Goal: Information Seeking & Learning: Learn about a topic

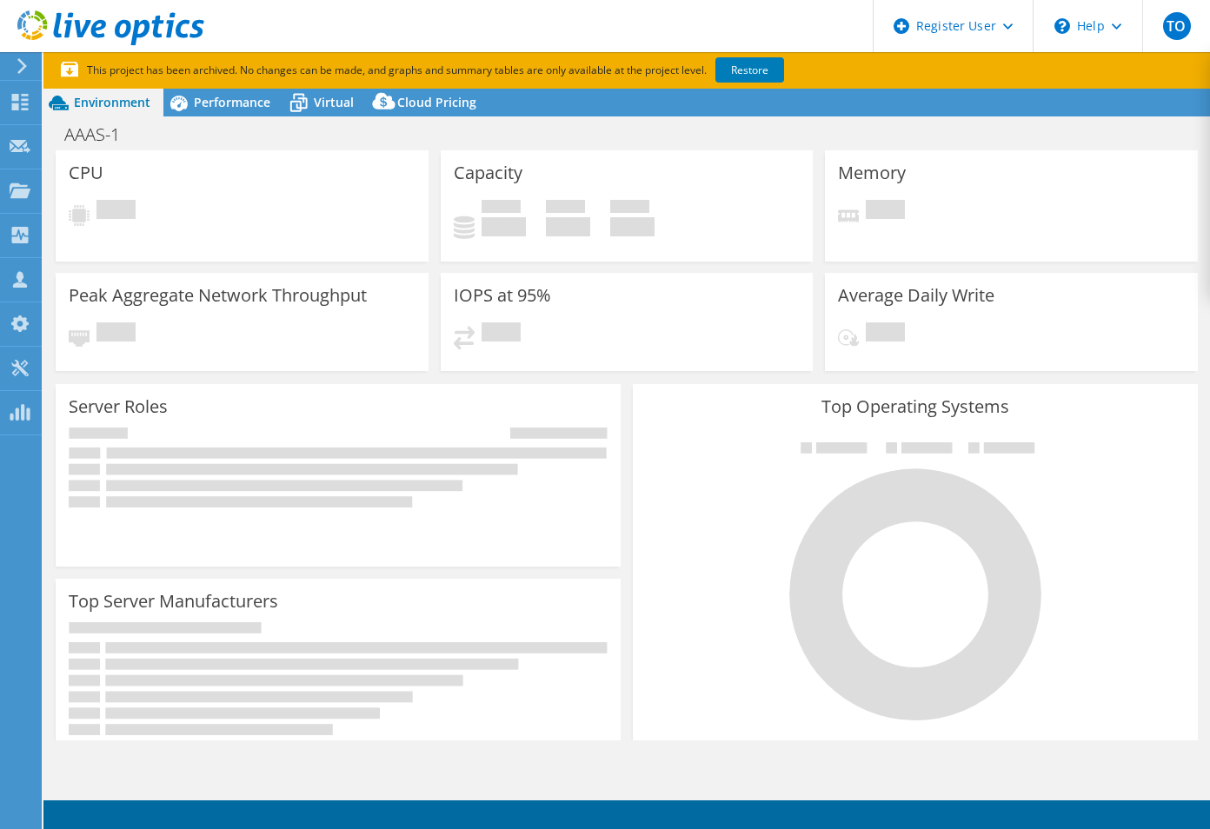
select select "USD"
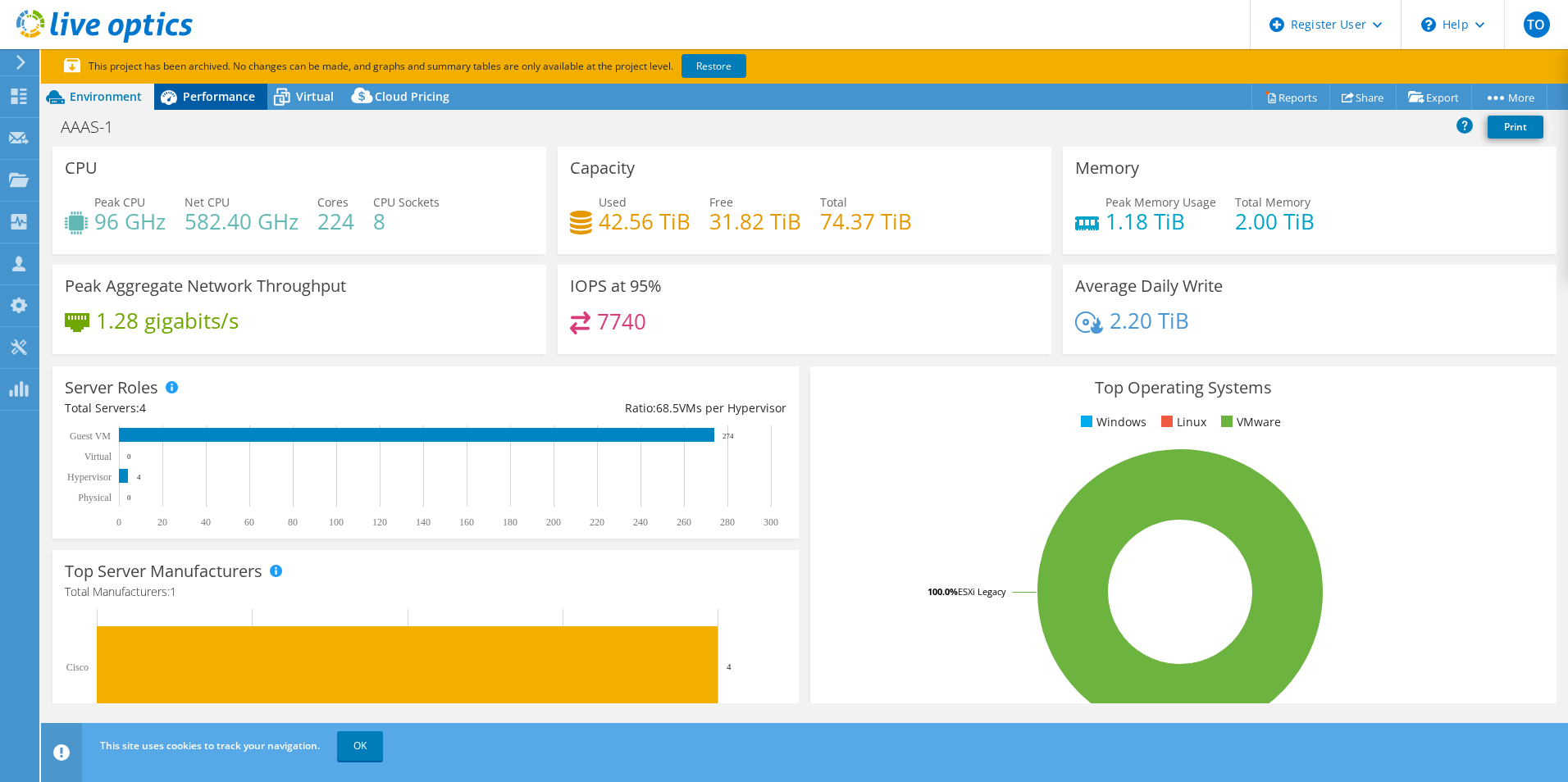
click at [192, 101] on span "Performance" at bounding box center [219, 96] width 72 height 16
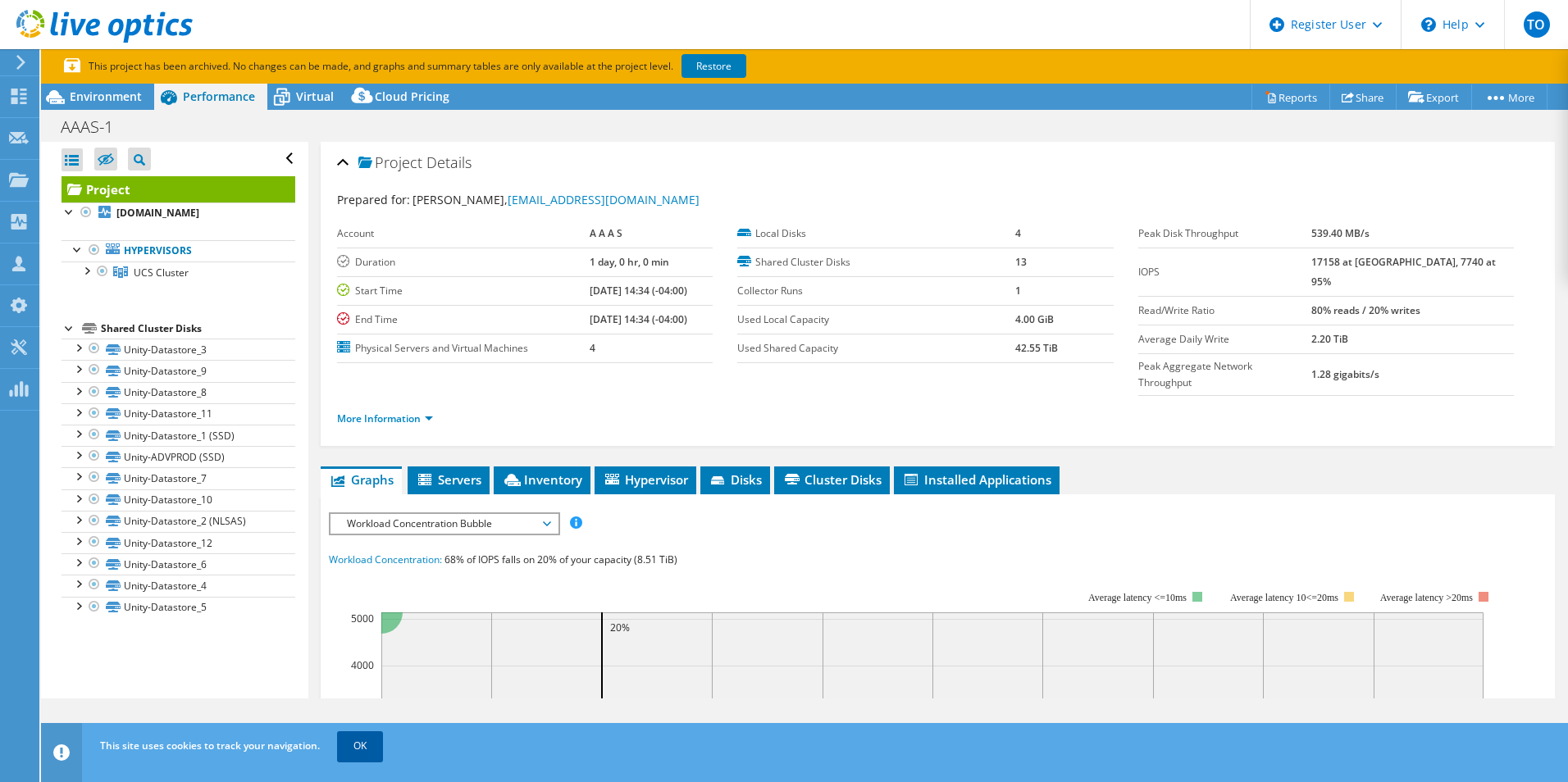
click at [358, 759] on link "OK" at bounding box center [359, 745] width 46 height 29
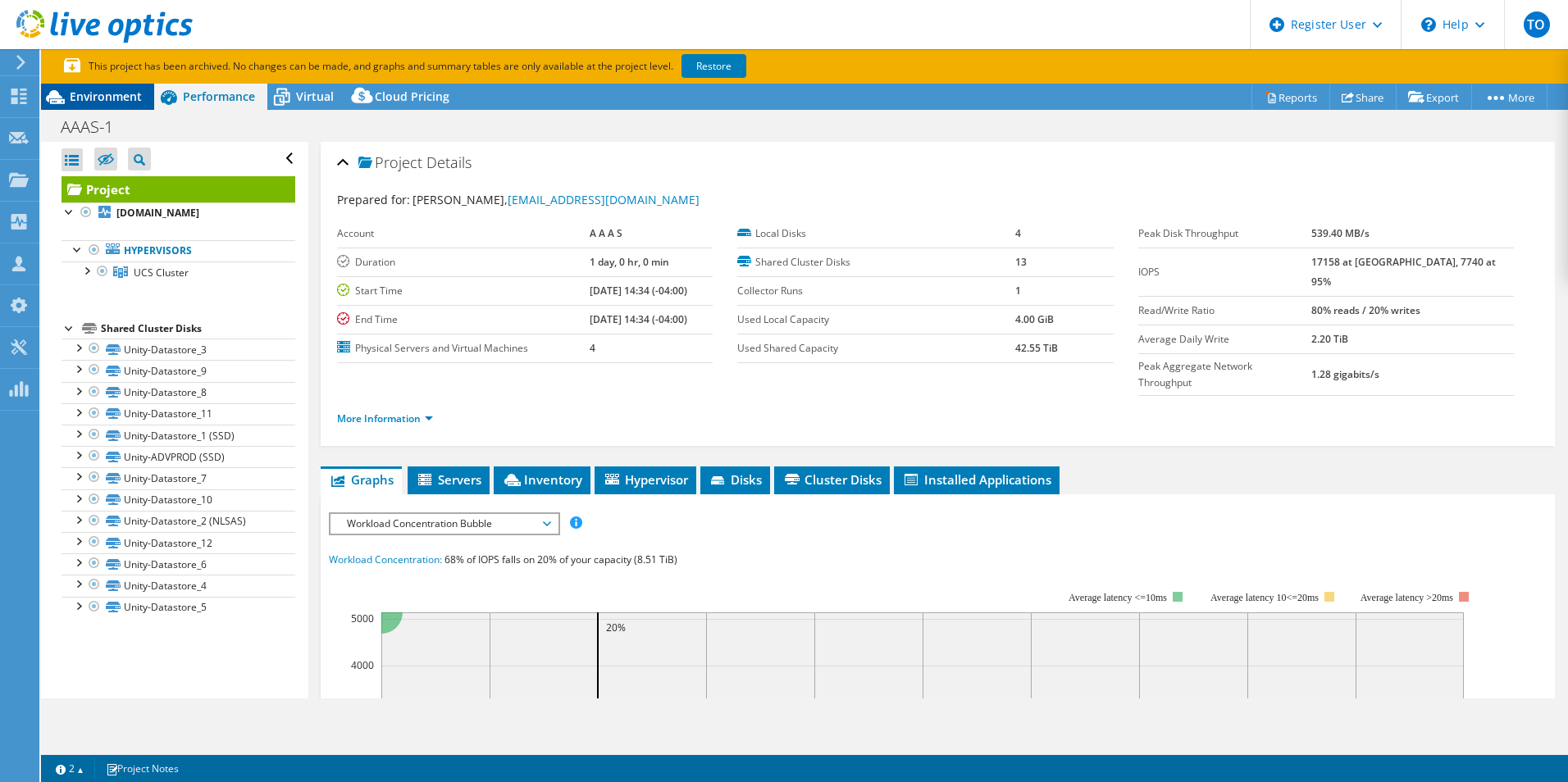
click at [142, 97] on div "Environment" at bounding box center [97, 97] width 113 height 26
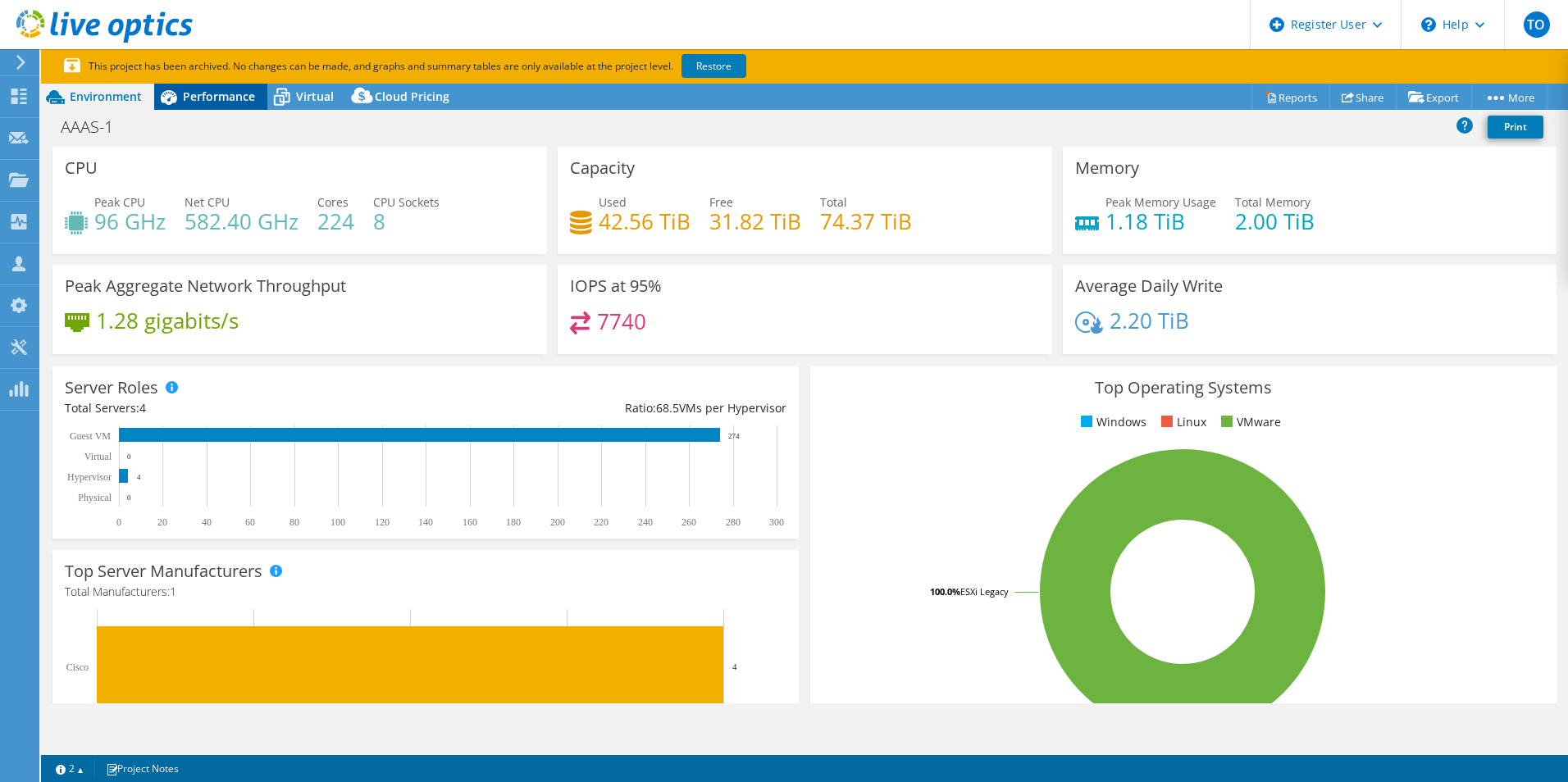
click at [181, 105] on icon at bounding box center [168, 97] width 28 height 28
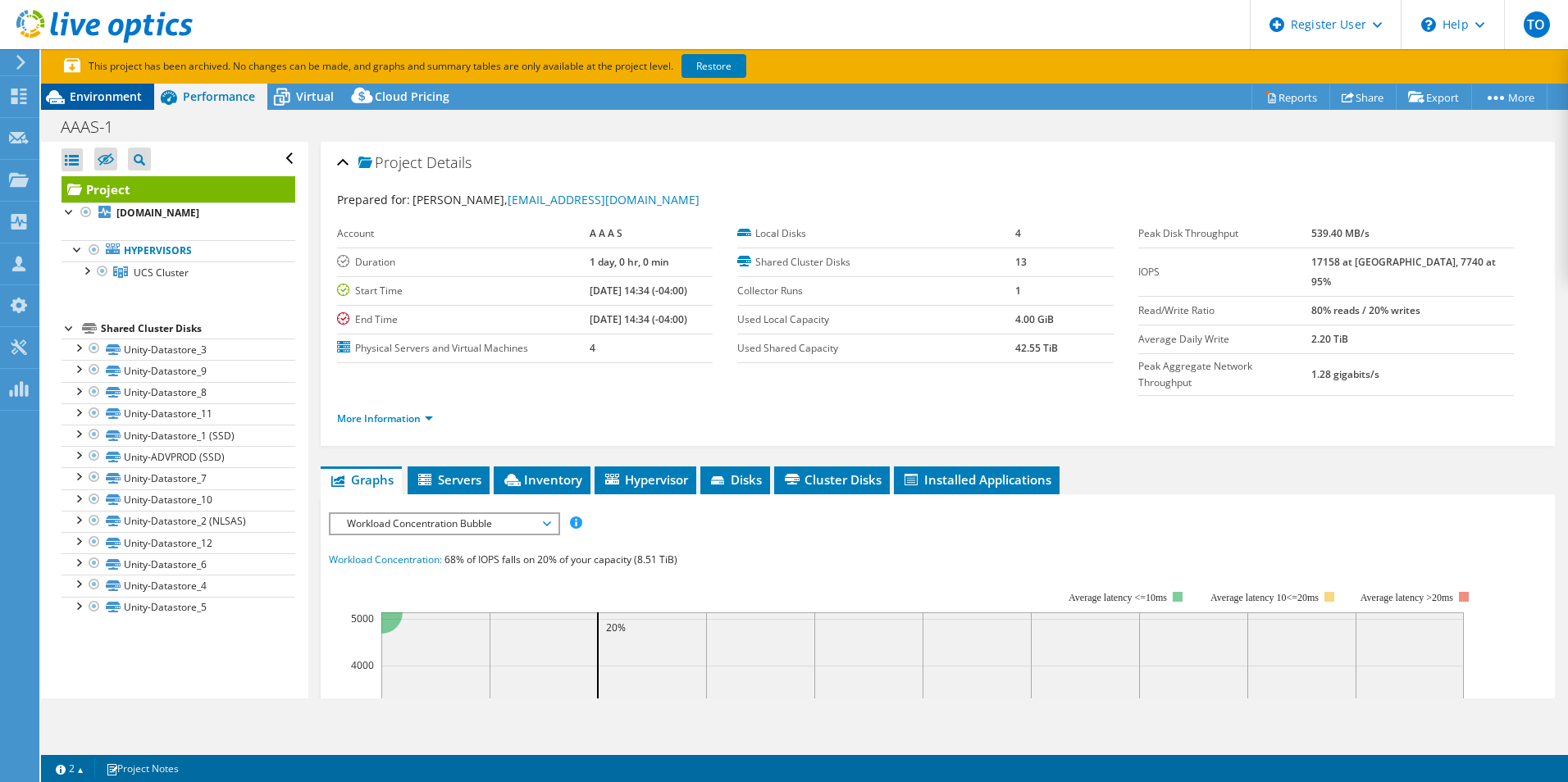
click at [101, 97] on span "Environment" at bounding box center [106, 96] width 72 height 16
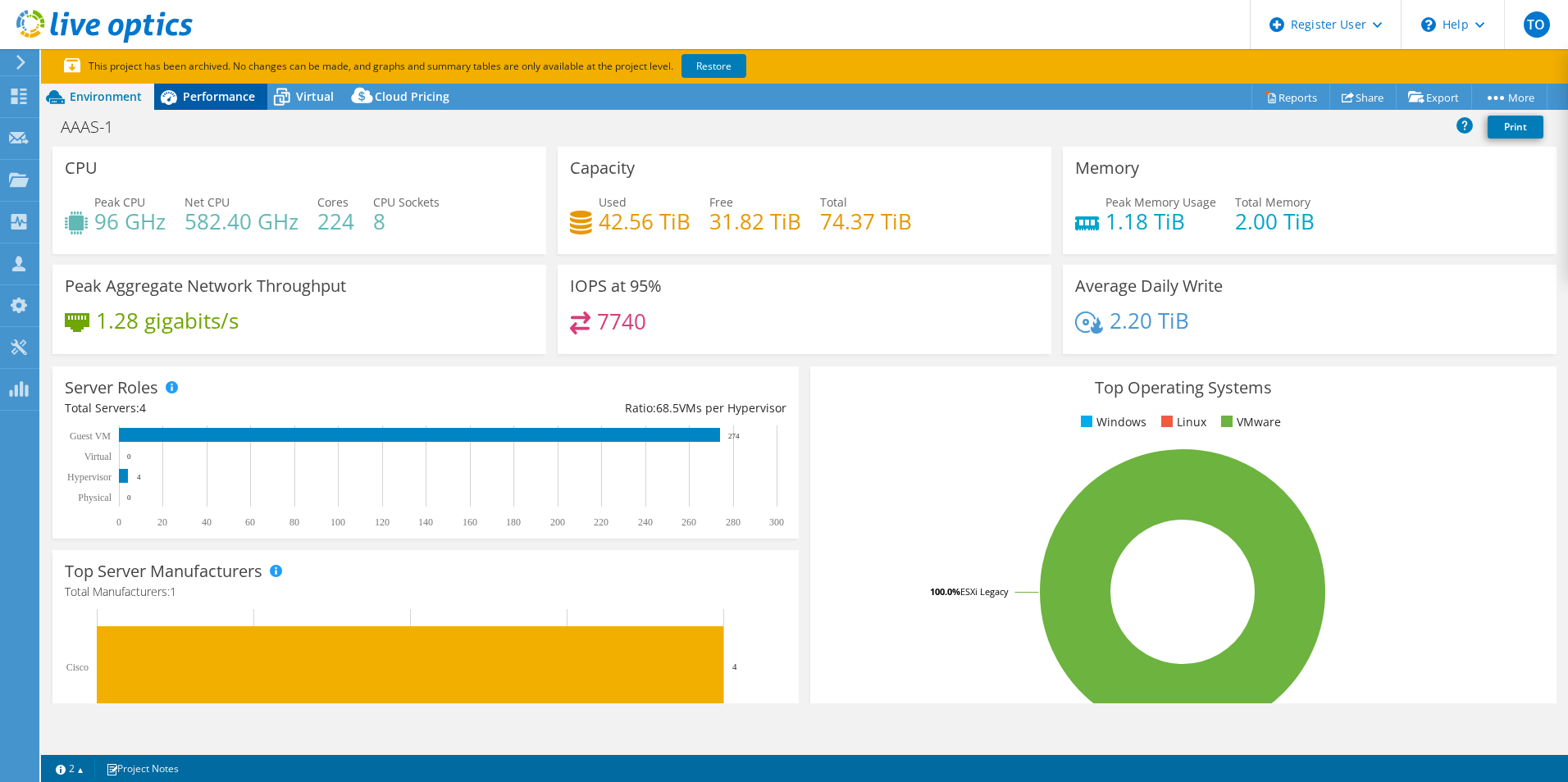
click at [195, 94] on span "Performance" at bounding box center [219, 96] width 72 height 16
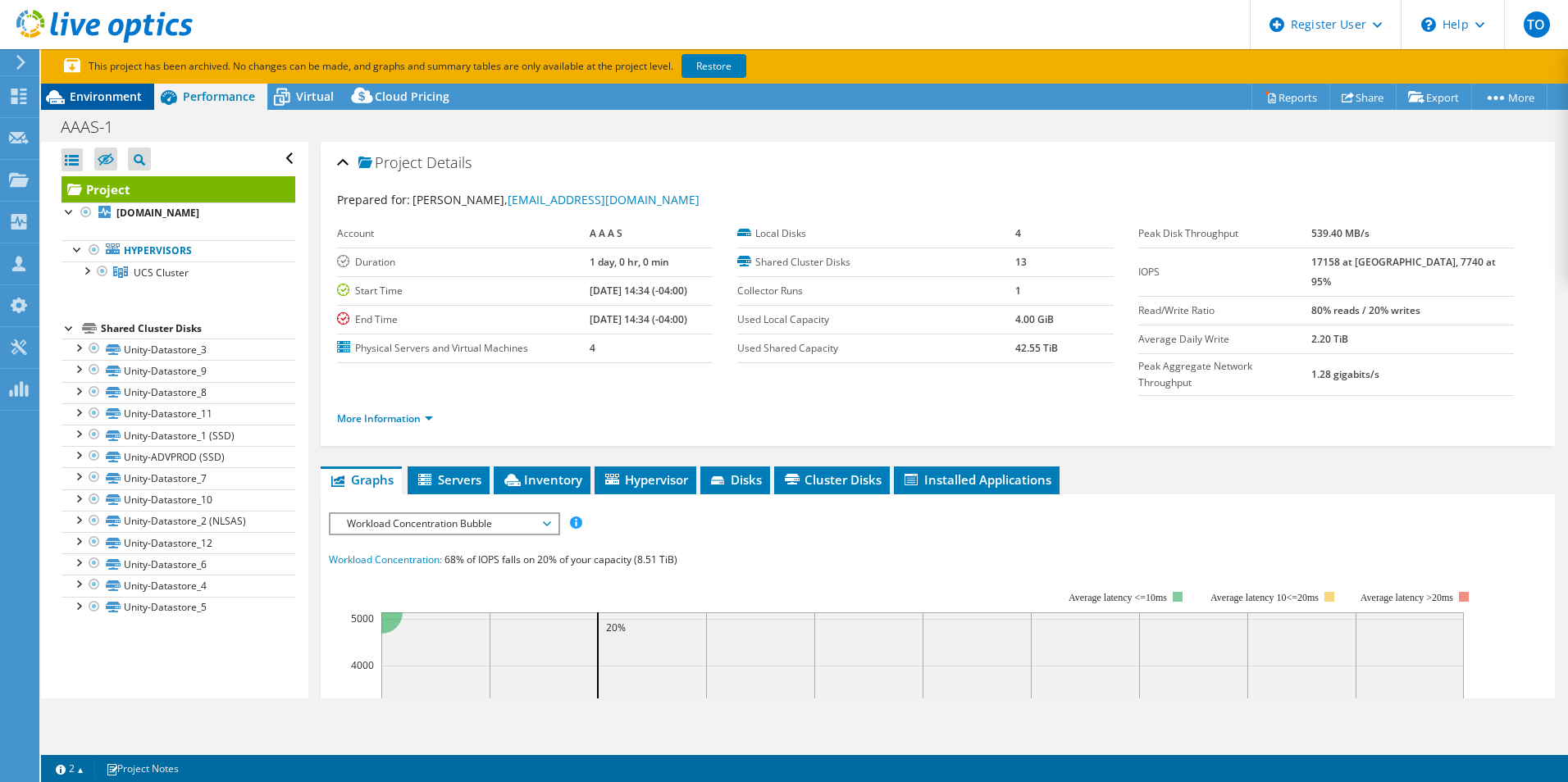
click at [116, 91] on span "Environment" at bounding box center [106, 96] width 72 height 16
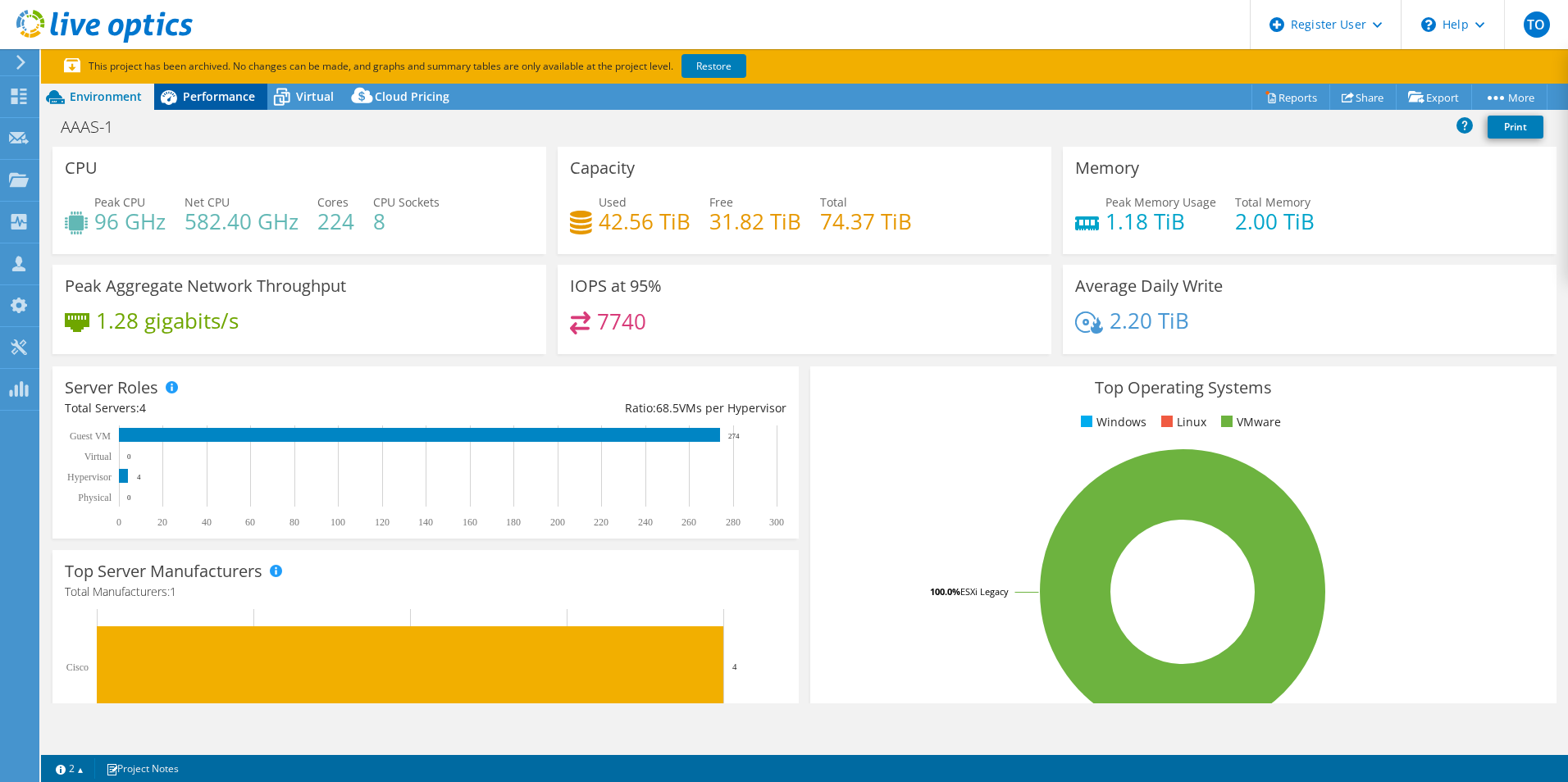
click at [207, 104] on div "Performance" at bounding box center [210, 97] width 113 height 26
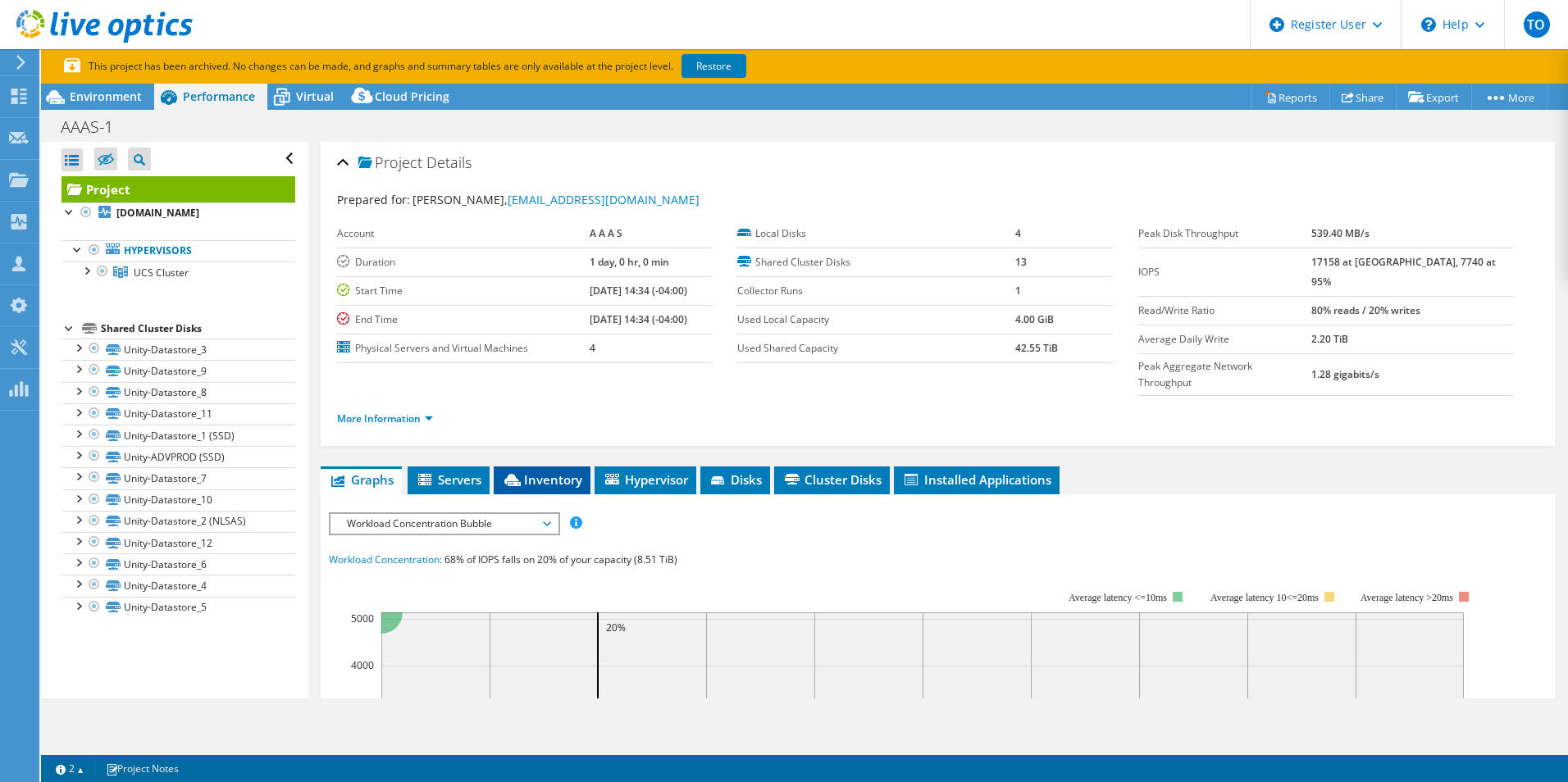
click at [534, 472] on span "Inventory" at bounding box center [542, 479] width 80 height 16
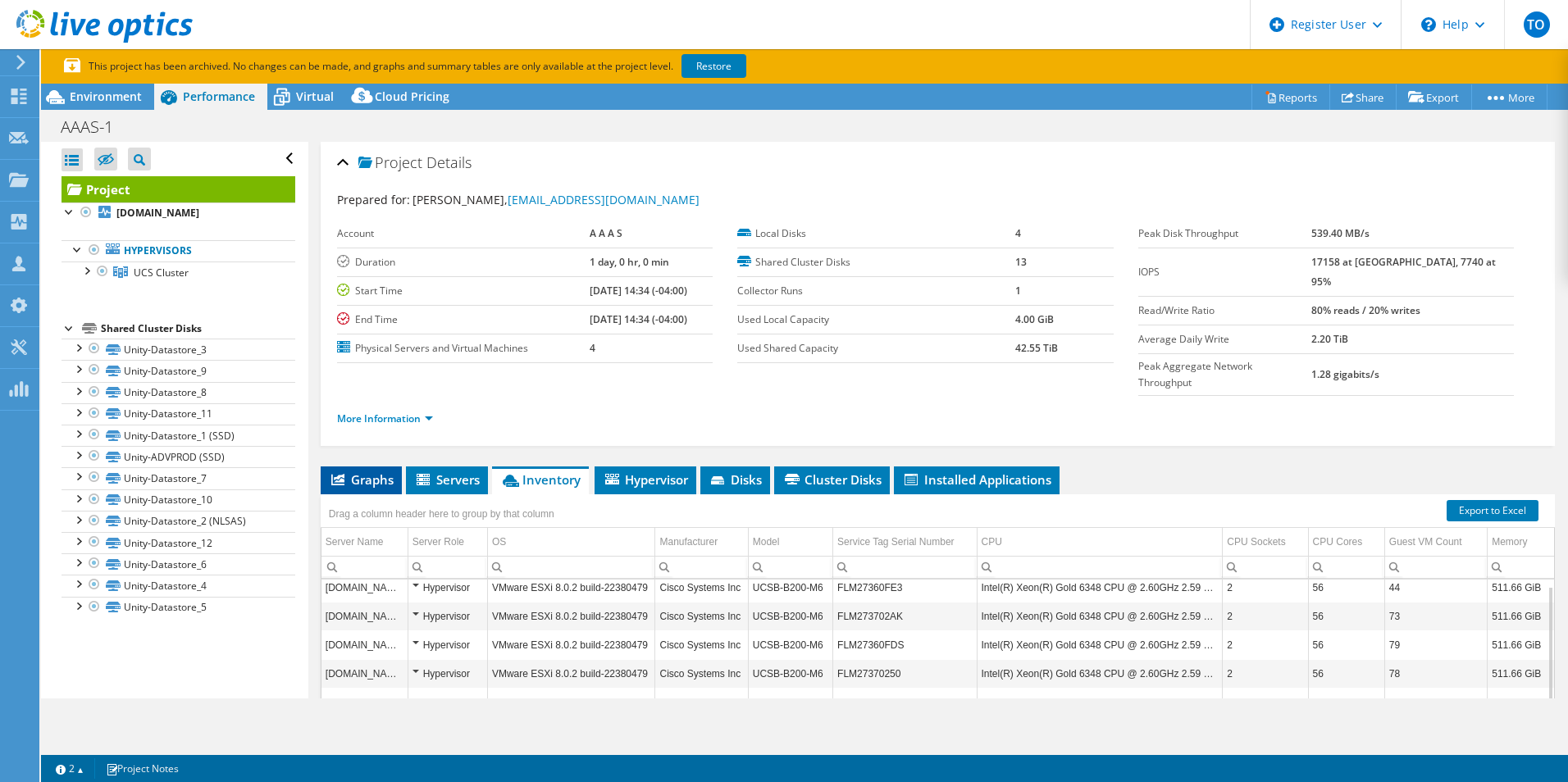
click at [362, 472] on span "Graphs" at bounding box center [361, 479] width 65 height 16
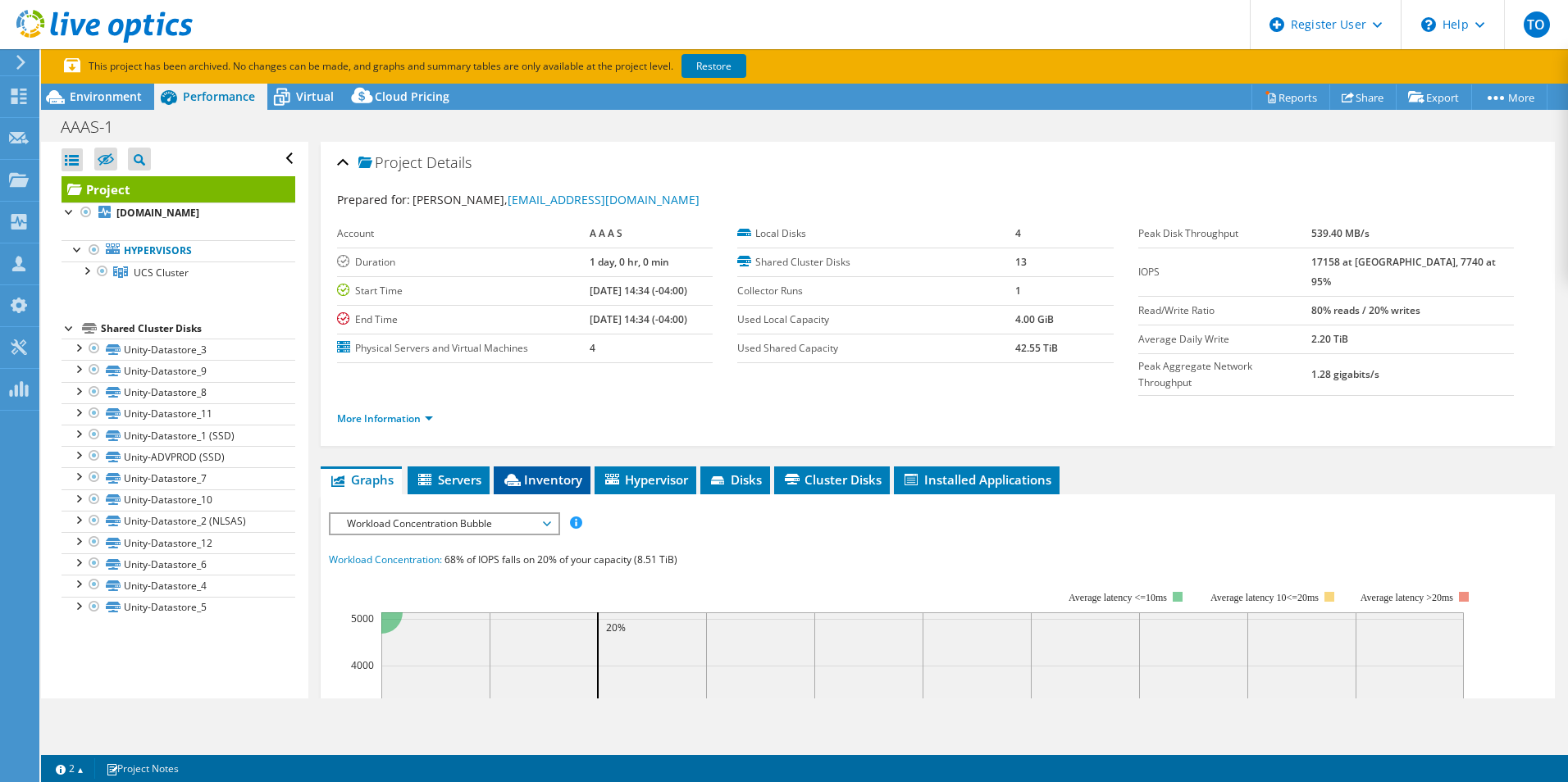
click at [521, 474] on icon at bounding box center [512, 479] width 16 height 12
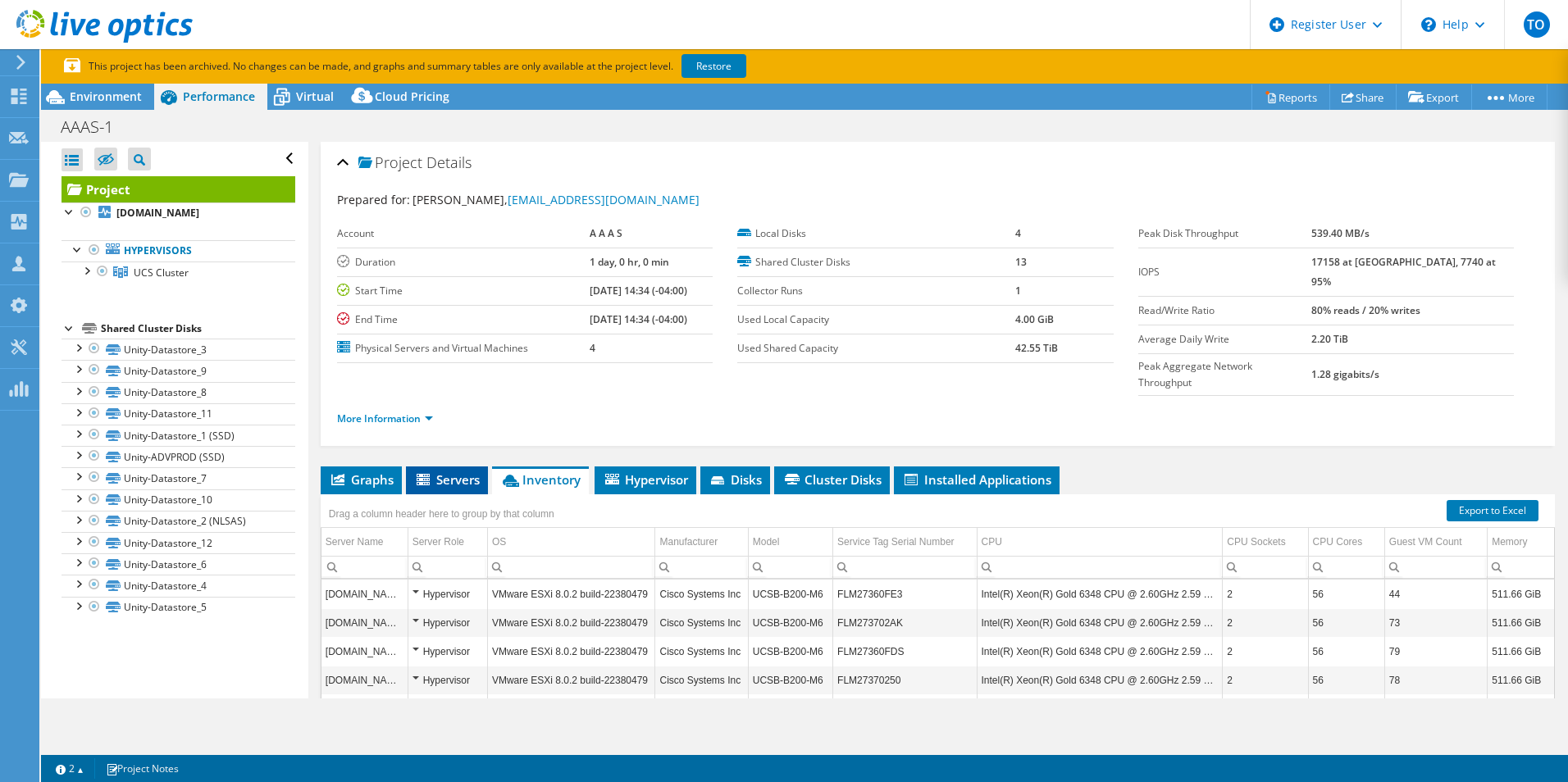
click at [479, 472] on span "Servers" at bounding box center [447, 479] width 66 height 16
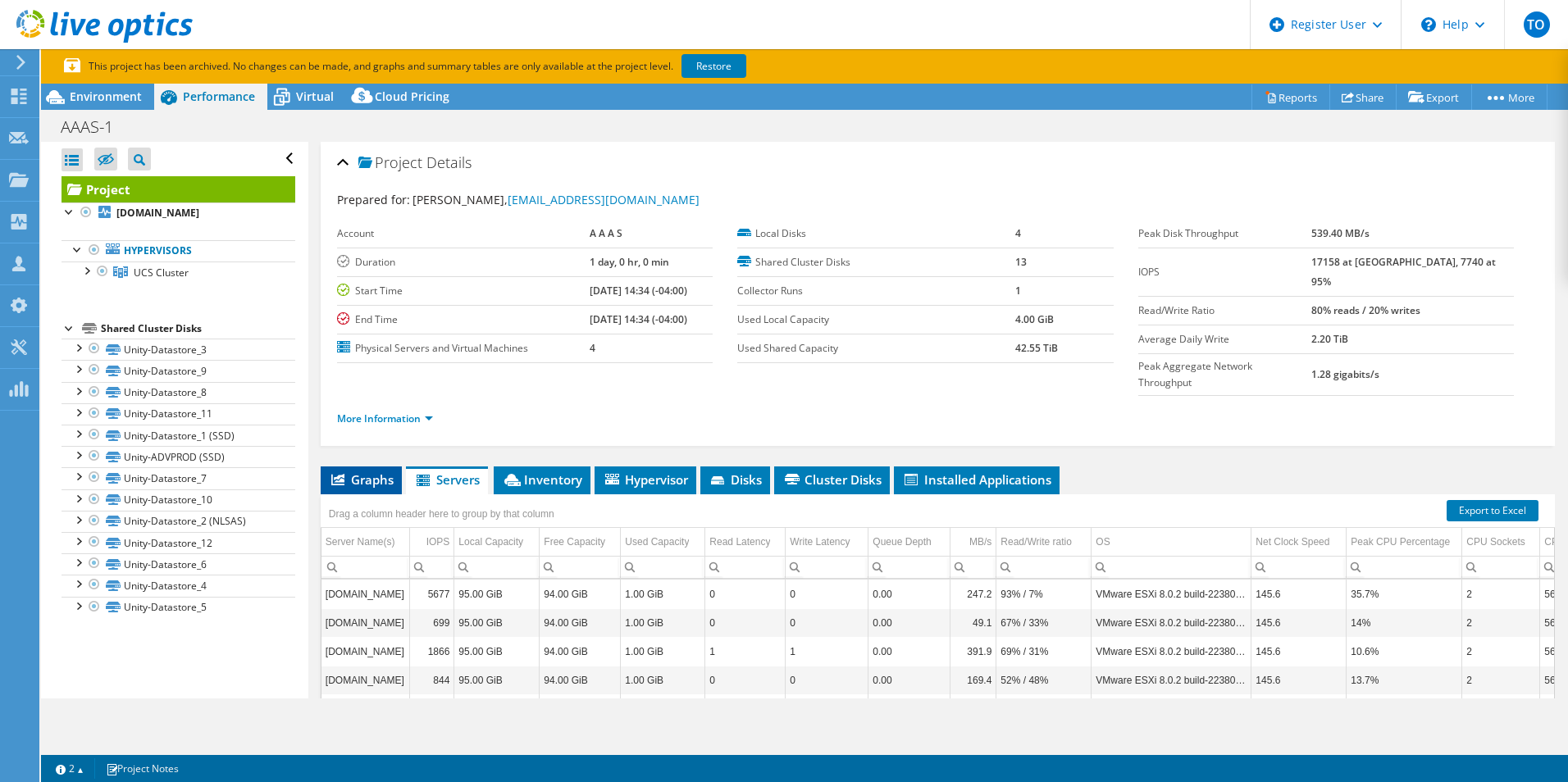
click at [383, 472] on span "Graphs" at bounding box center [361, 479] width 65 height 16
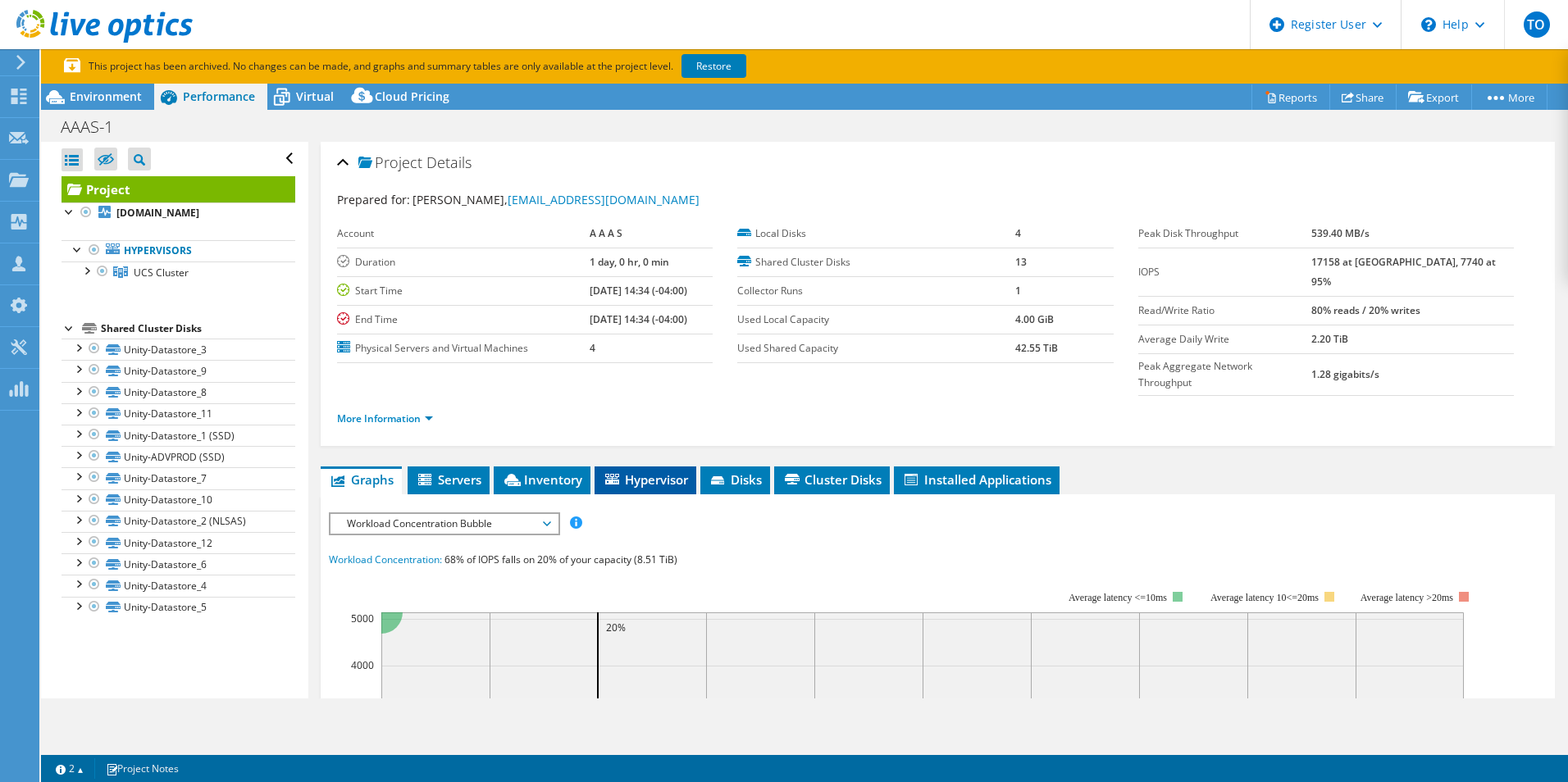
click at [624, 472] on span "Hypervisor" at bounding box center [645, 479] width 85 height 16
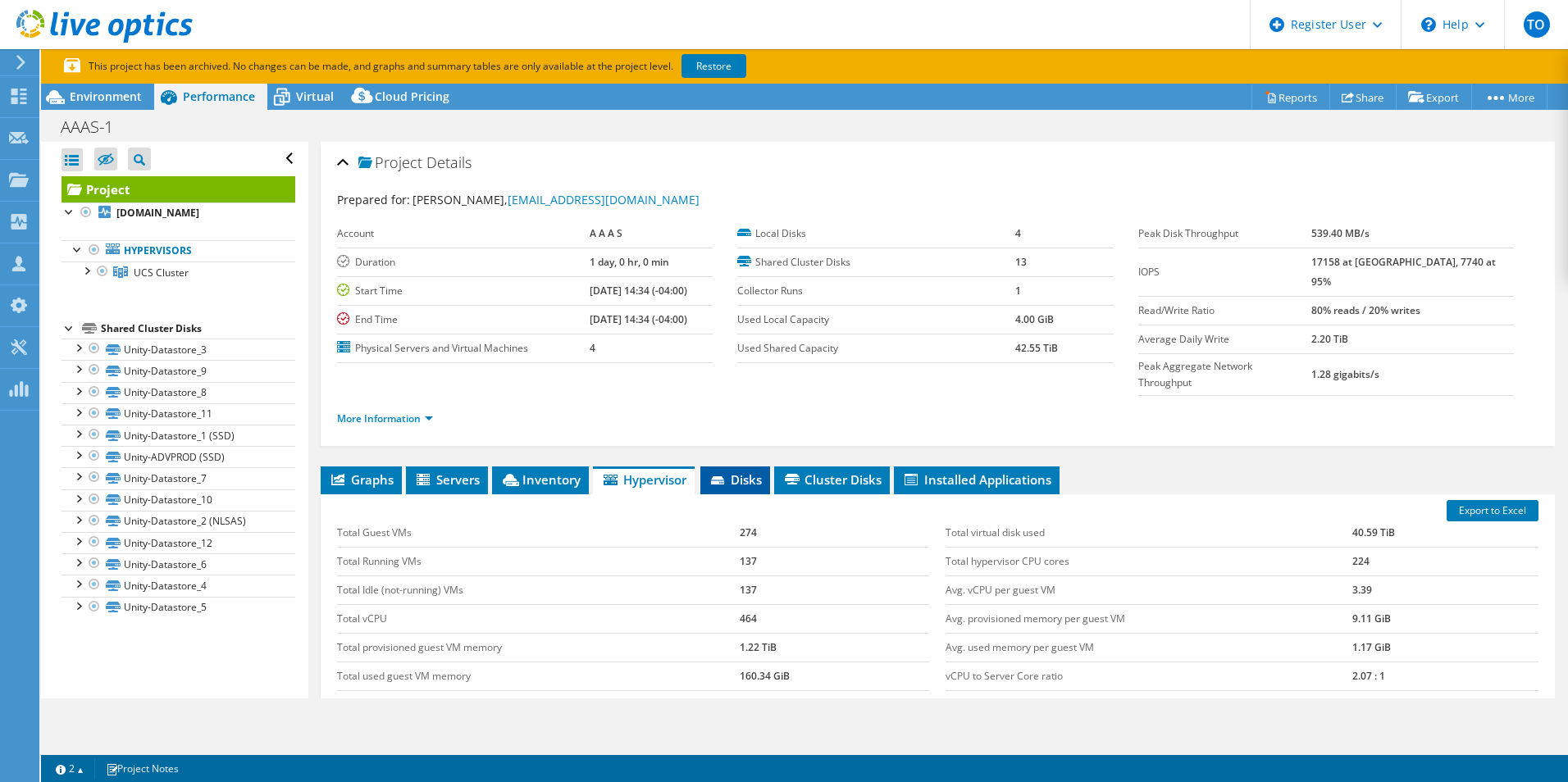
click at [709, 467] on li "Disks" at bounding box center [735, 481] width 70 height 28
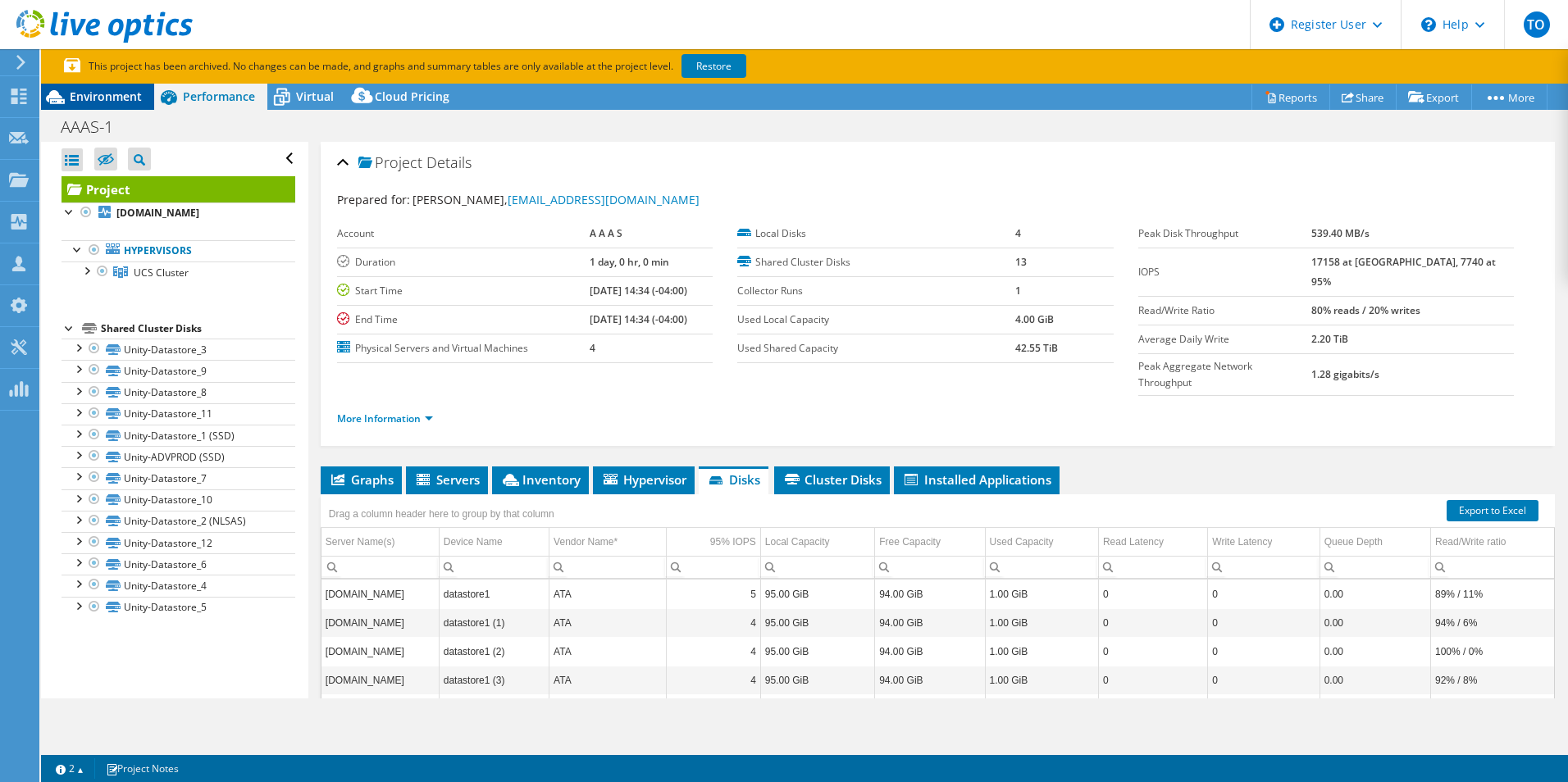
click at [130, 92] on span "Environment" at bounding box center [106, 96] width 72 height 16
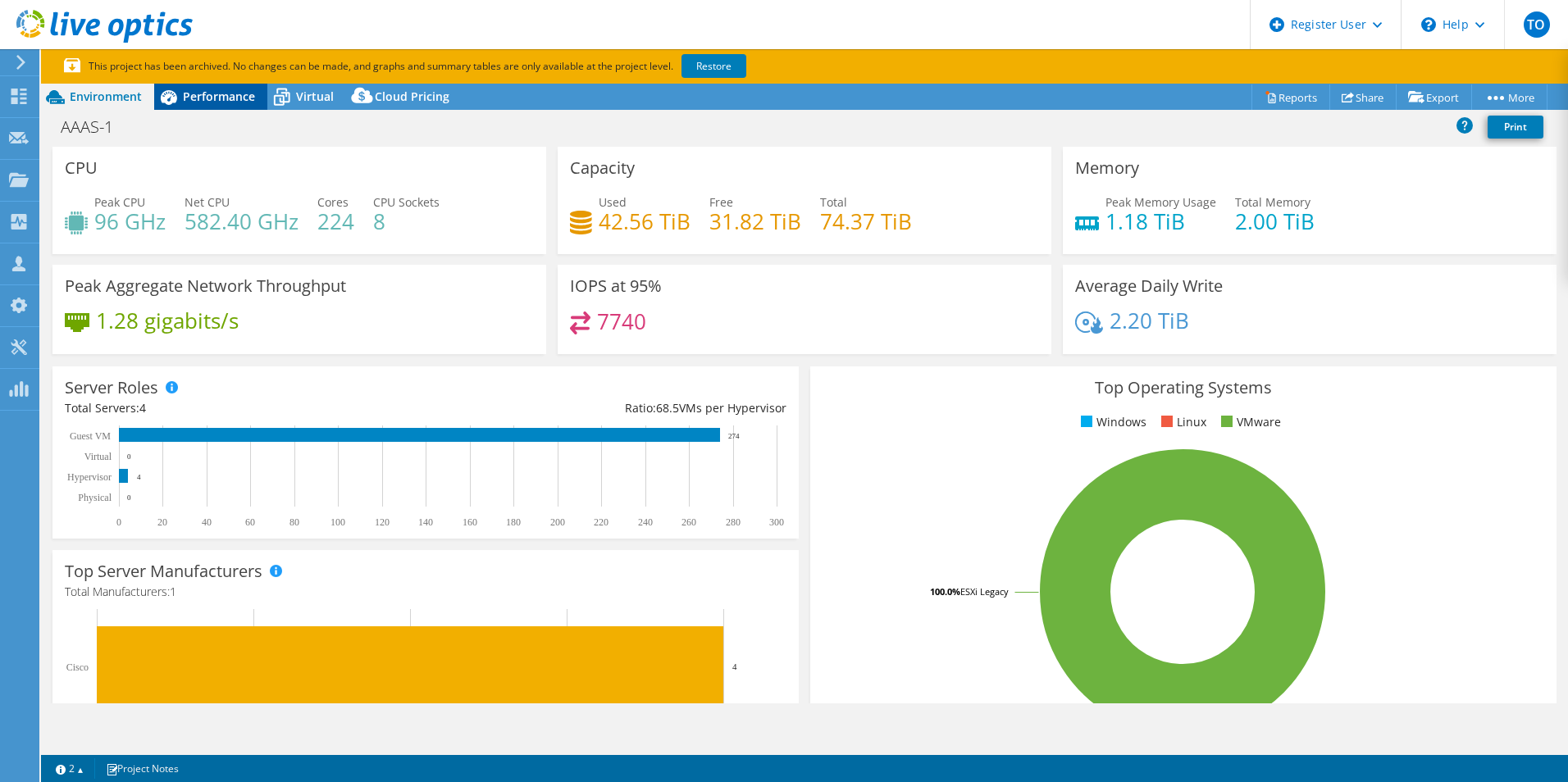
click at [202, 91] on span "Performance" at bounding box center [219, 96] width 72 height 16
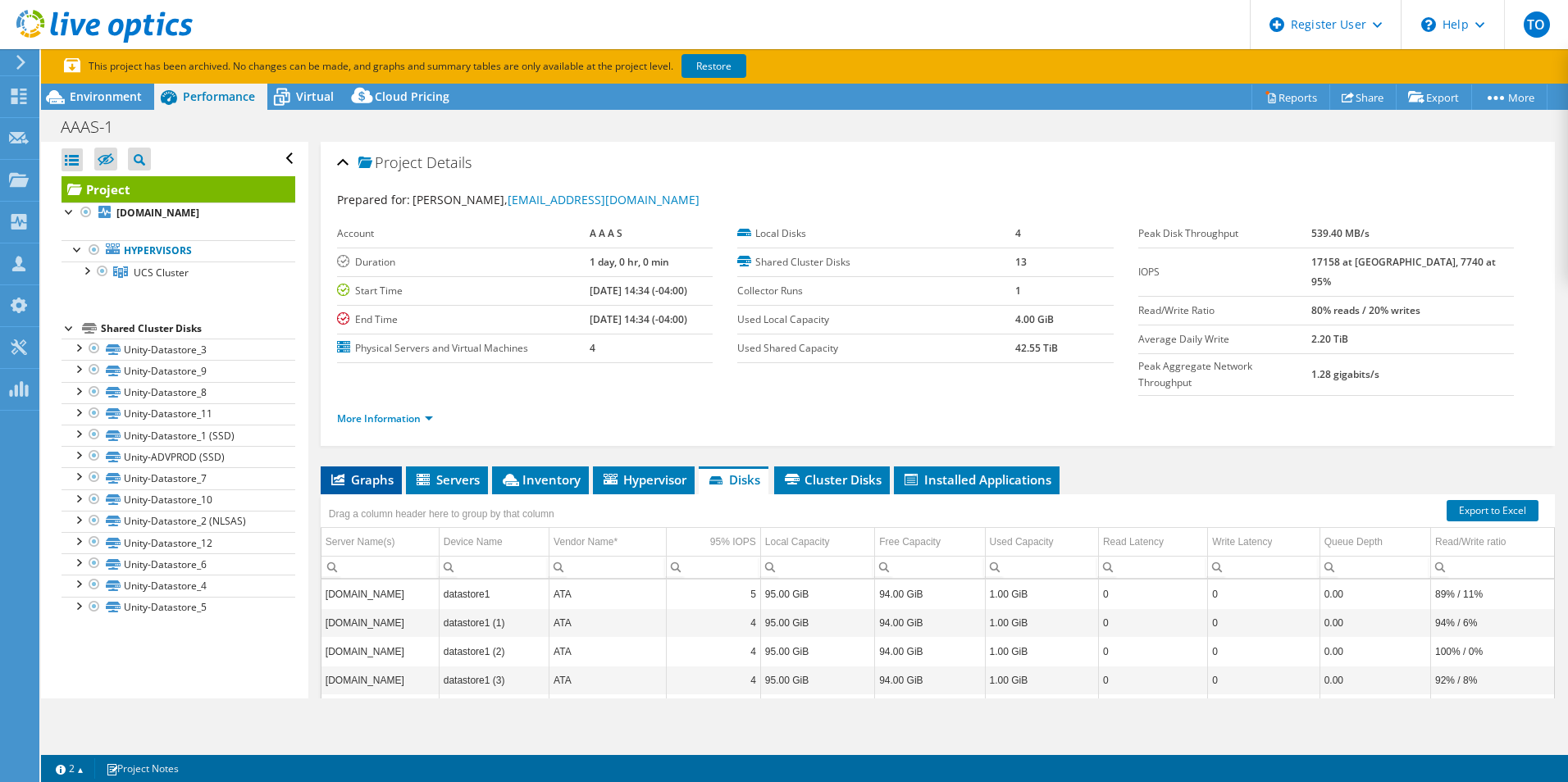
drag, startPoint x: 412, startPoint y: 434, endPoint x: 402, endPoint y: 434, distance: 10.0
click at [410, 467] on li "Servers" at bounding box center [446, 481] width 82 height 28
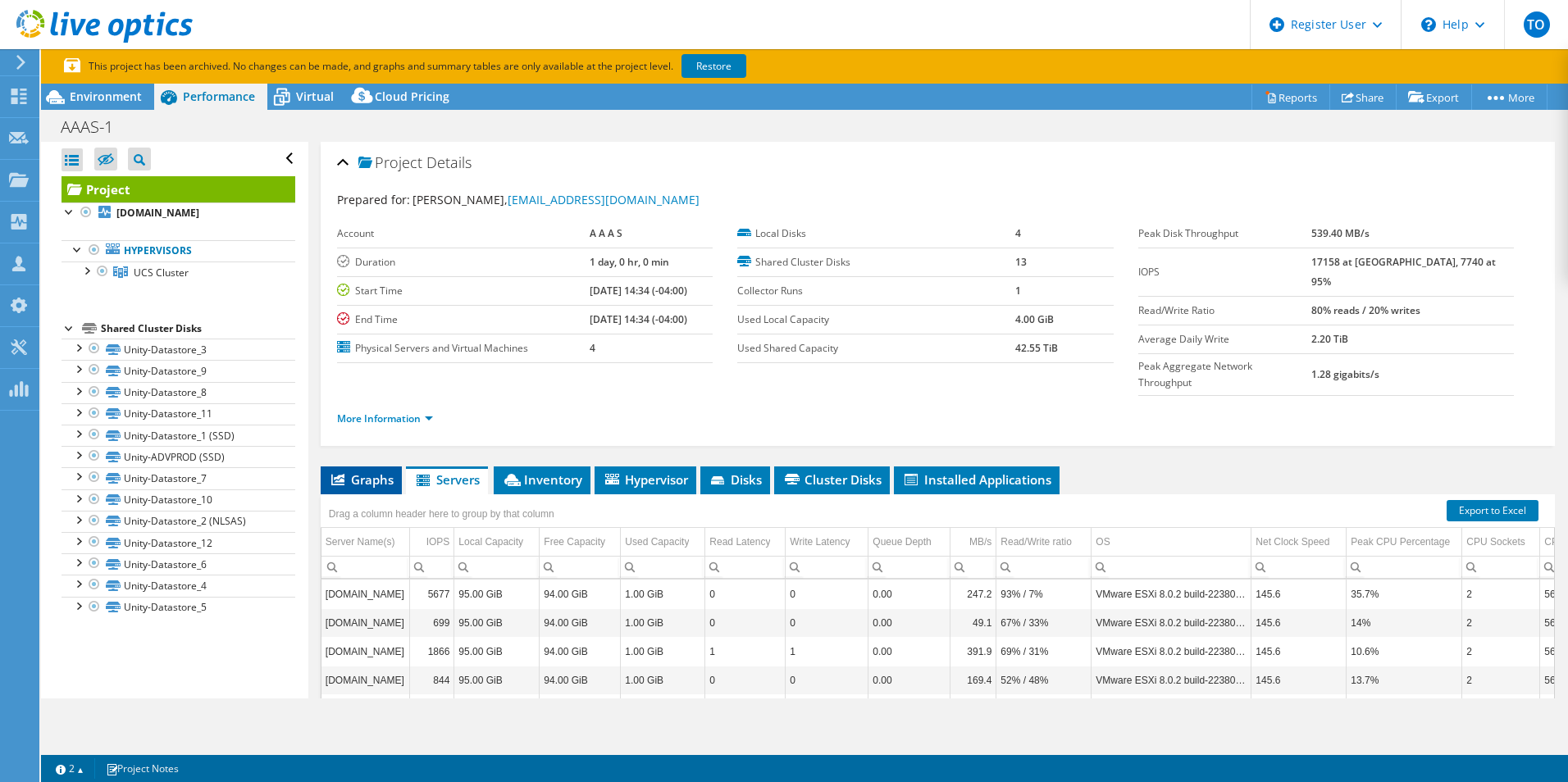
click at [386, 467] on li "Graphs" at bounding box center [361, 481] width 81 height 28
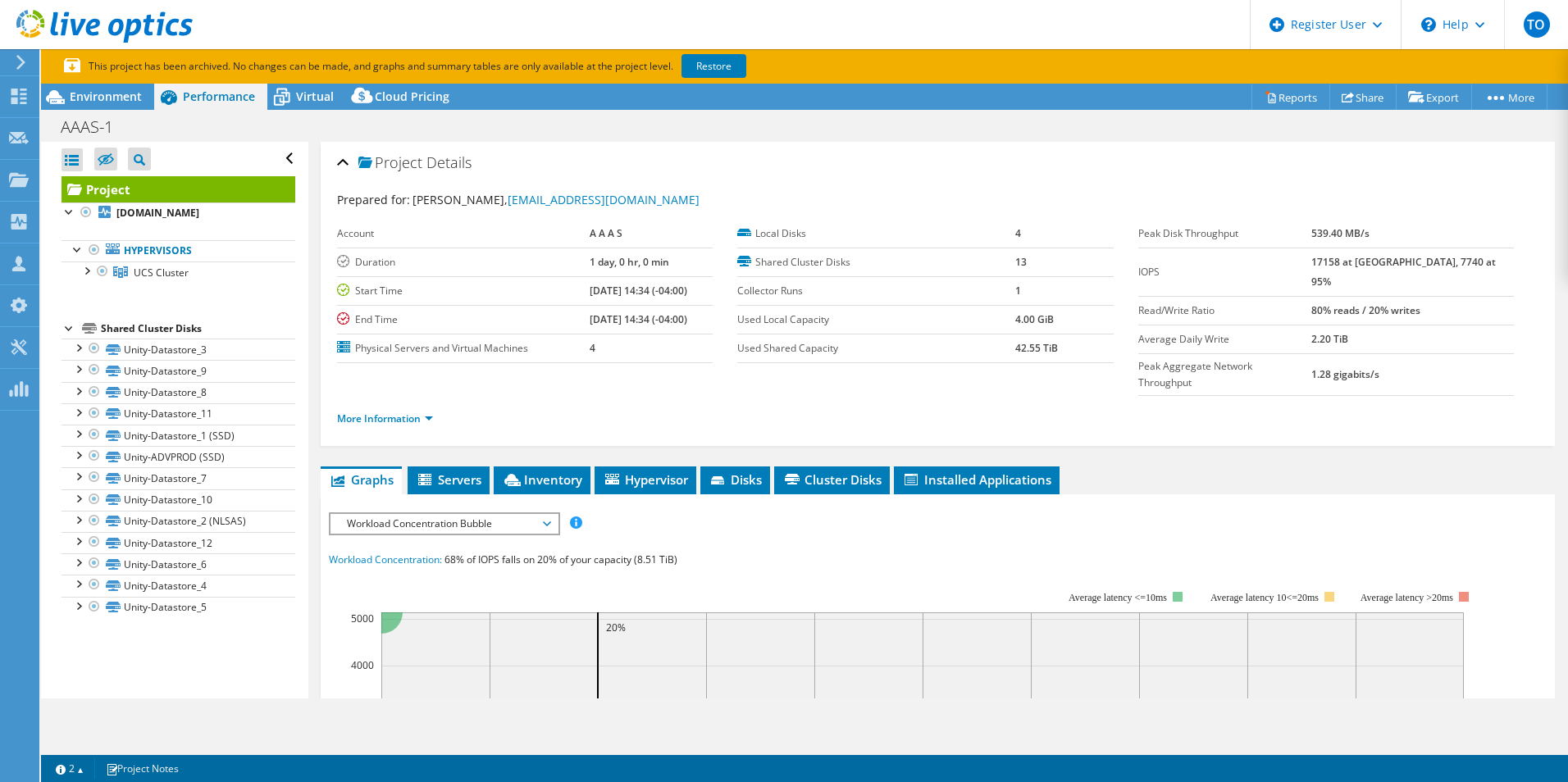
click at [499, 514] on span "Workload Concentration Bubble" at bounding box center [443, 524] width 210 height 20
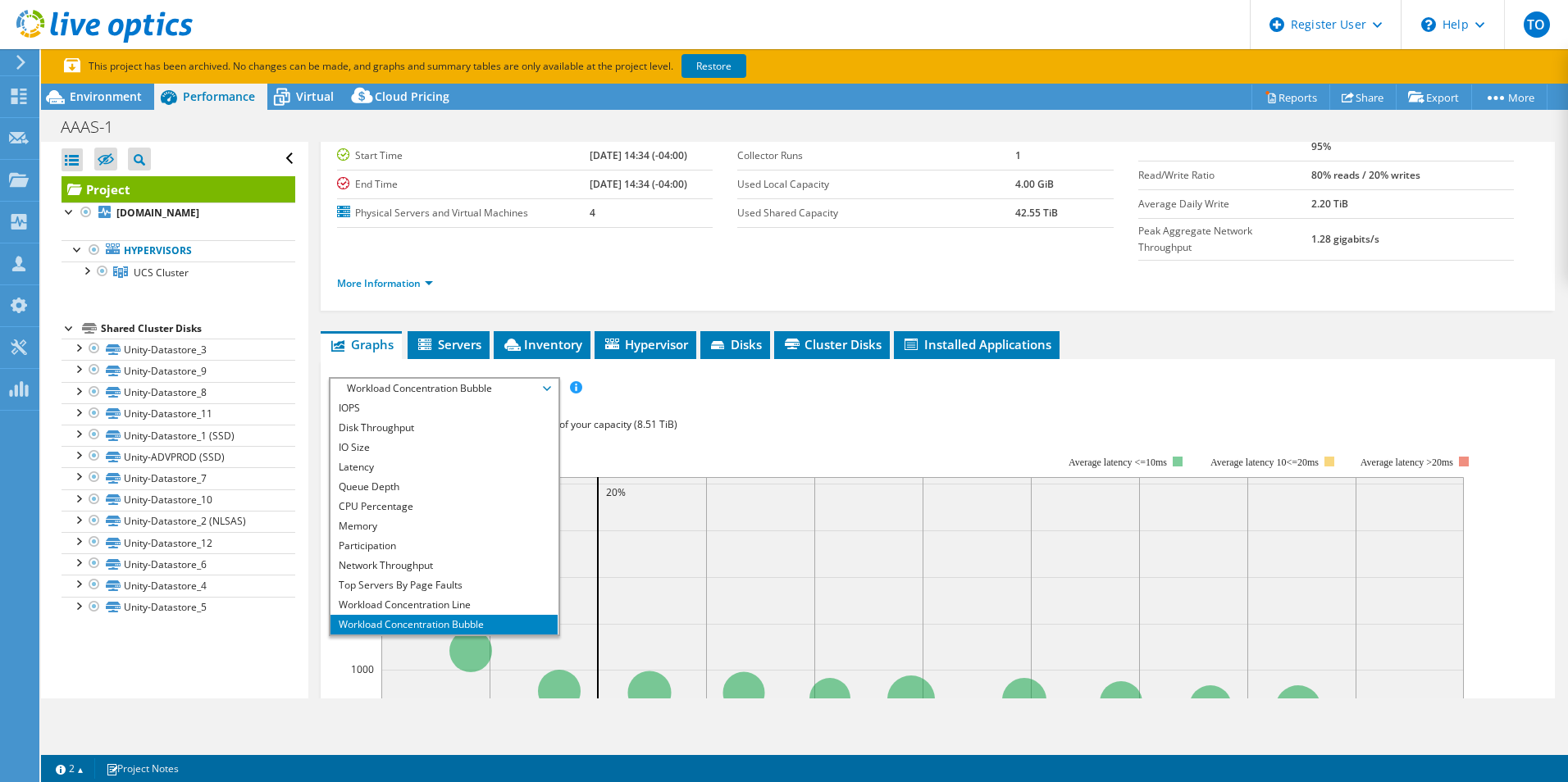
scroll to position [164, 0]
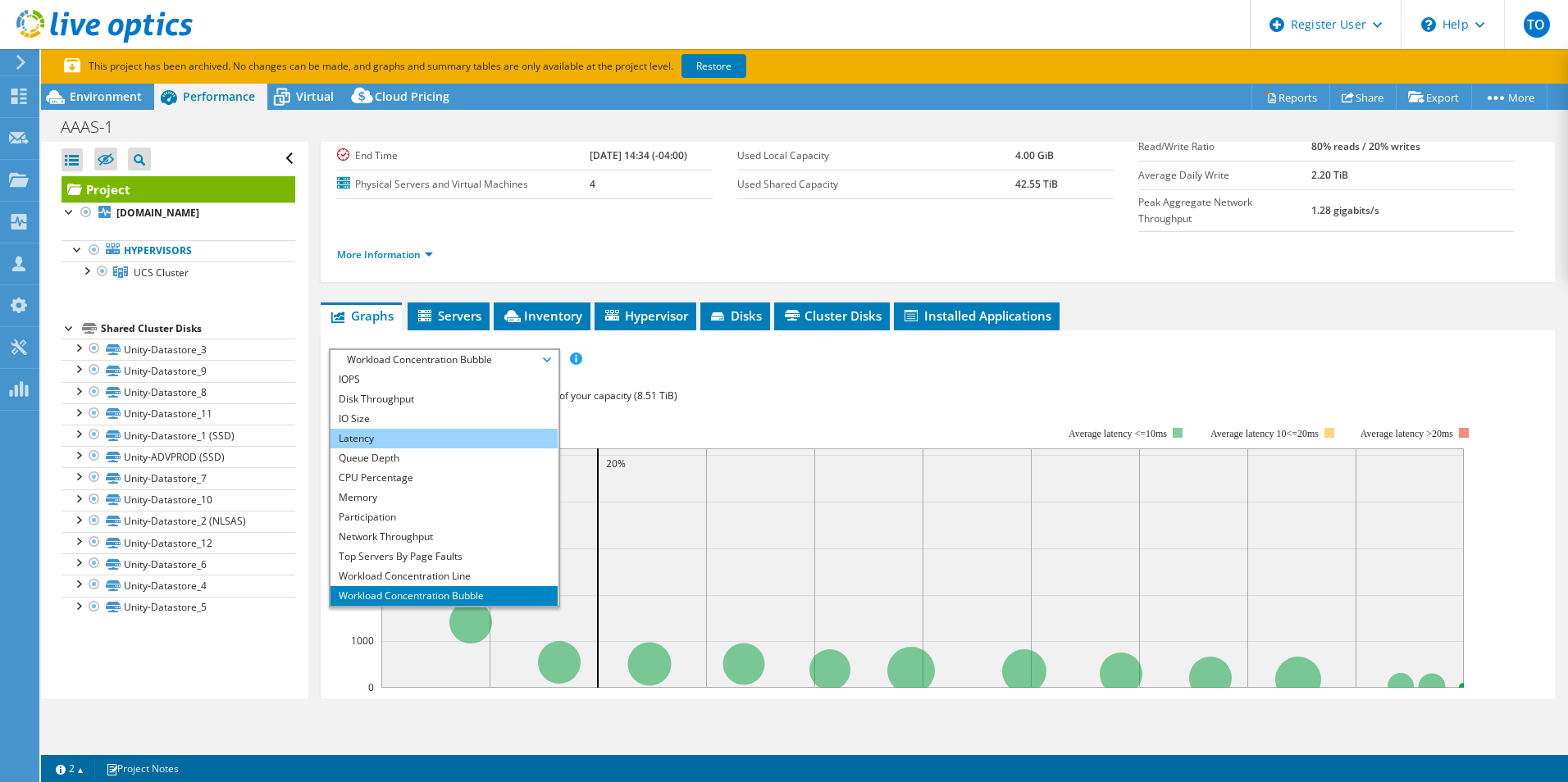
click at [476, 429] on li "Latency" at bounding box center [443, 439] width 227 height 20
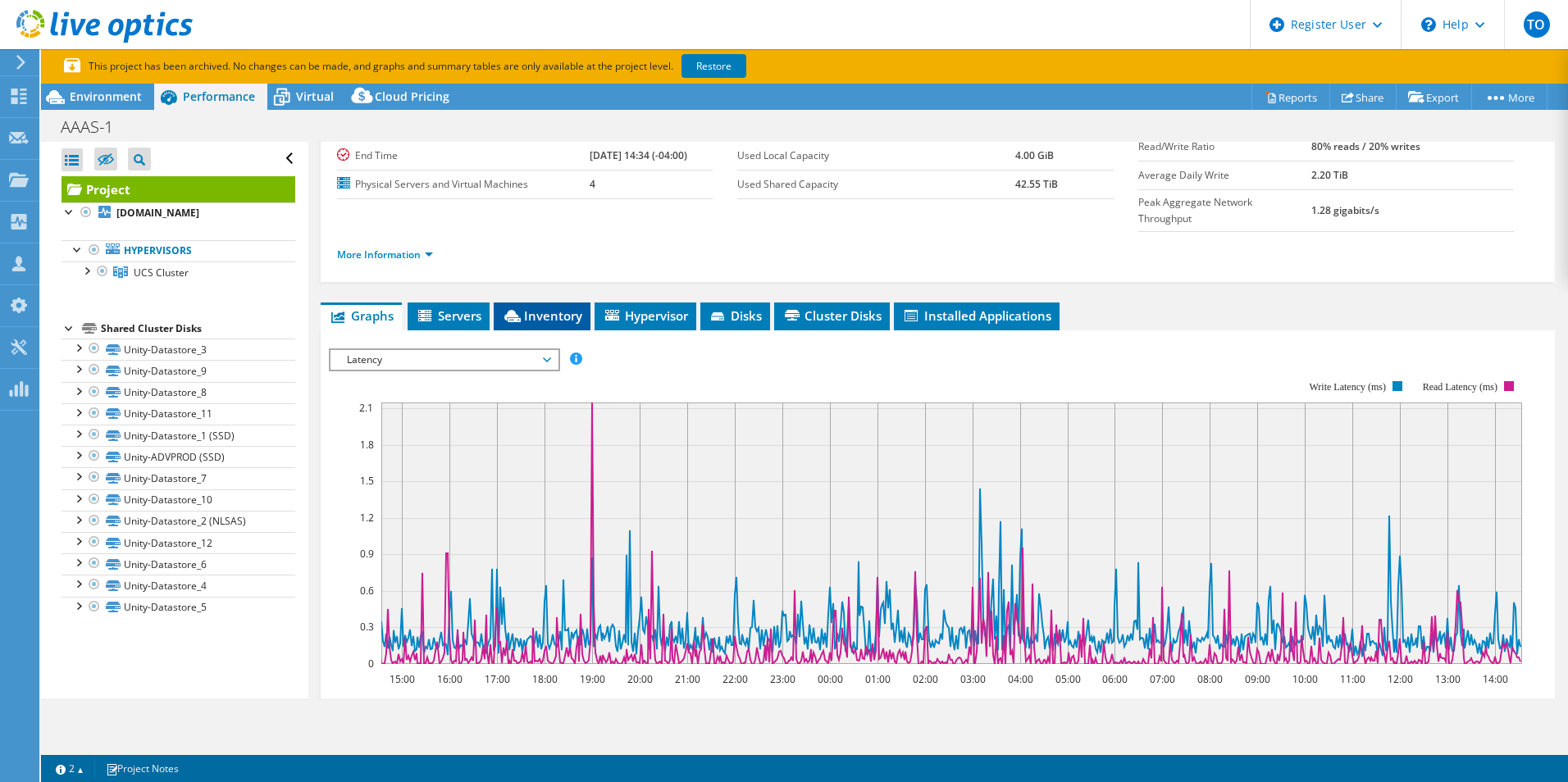
click at [546, 303] on li "Inventory" at bounding box center [542, 317] width 97 height 28
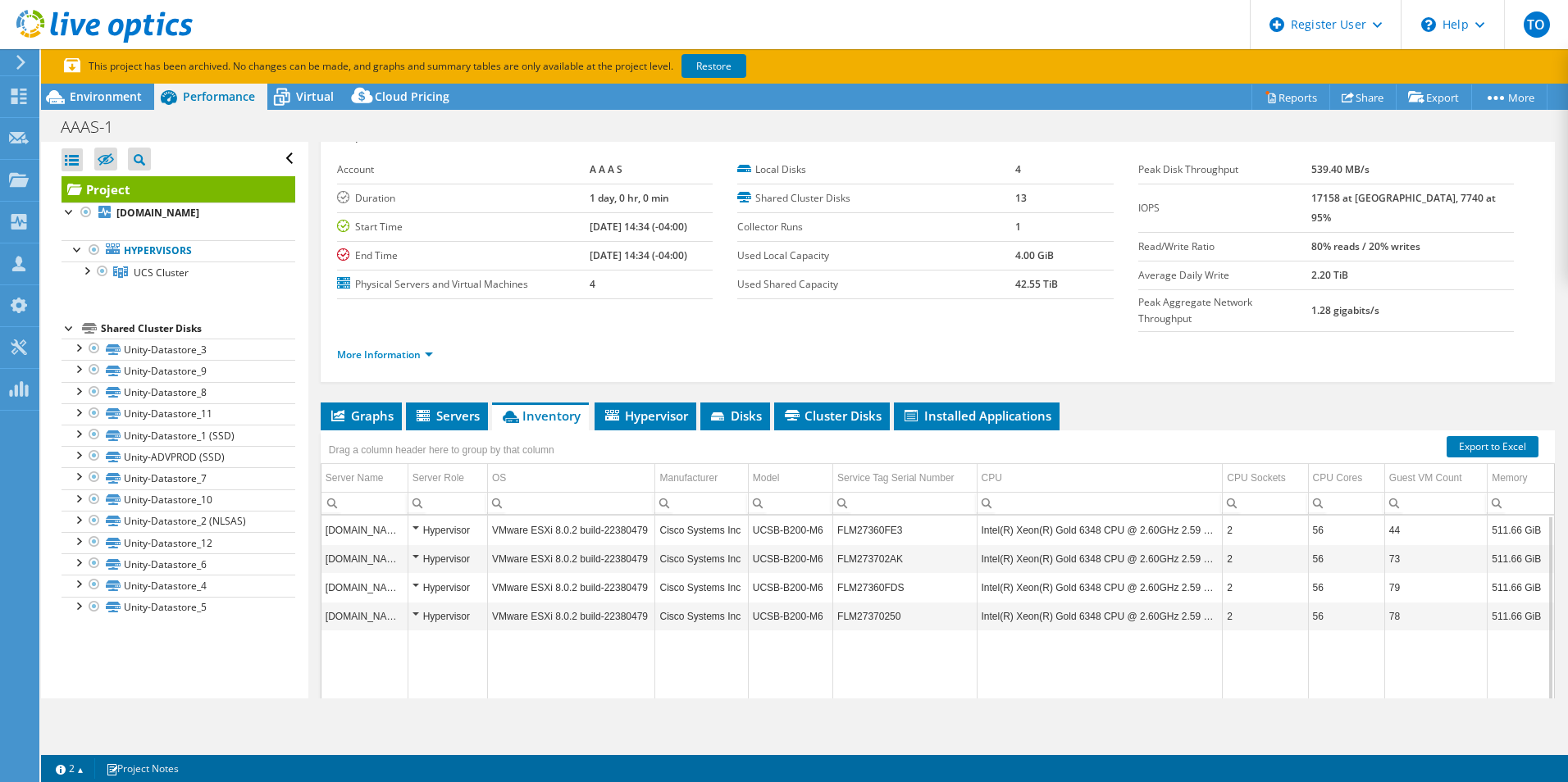
scroll to position [0, 0]
